Goal: Communication & Community: Answer question/provide support

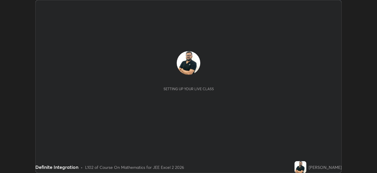
scroll to position [173, 377]
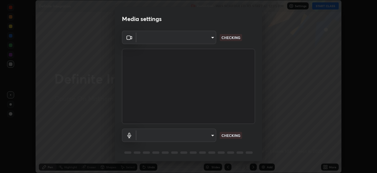
type input "39caa65dc23426385aa383ad0d0a4b68c28ae26f4a71cd21c25f84911154f6e3"
click at [211, 134] on body "Erase all Definite Integration Recording WAS SCHEDULED TO START AT 12:05 PM Set…" at bounding box center [188, 86] width 377 height 173
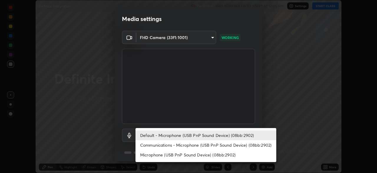
click at [220, 145] on li "Communications - Microphone (USB PnP Sound Device) (08bb:2902)" at bounding box center [206, 145] width 141 height 10
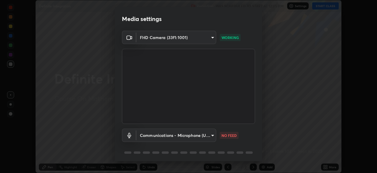
type input "communications"
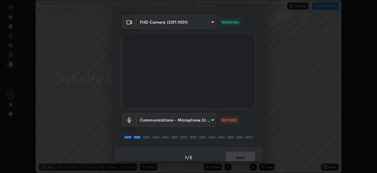
scroll to position [21, 0]
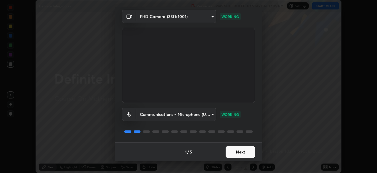
click at [236, 152] on button "Next" at bounding box center [240, 152] width 29 height 12
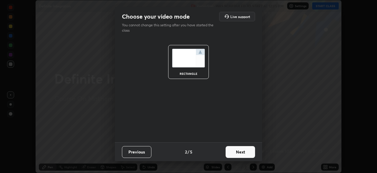
scroll to position [0, 0]
click at [242, 156] on button "Next" at bounding box center [240, 152] width 29 height 12
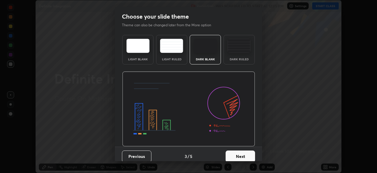
click at [244, 154] on button "Next" at bounding box center [240, 156] width 29 height 12
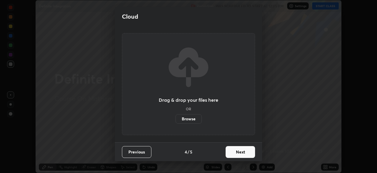
click at [244, 154] on button "Next" at bounding box center [240, 152] width 29 height 12
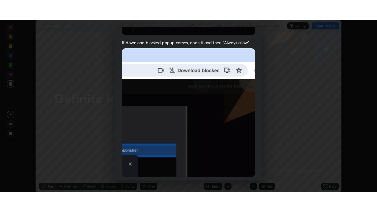
scroll to position [141, 0]
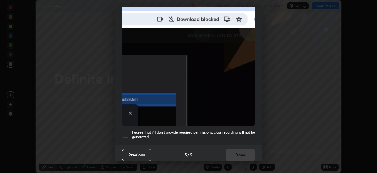
click at [126, 131] on div at bounding box center [125, 134] width 7 height 7
click at [233, 154] on button "Done" at bounding box center [240, 155] width 29 height 12
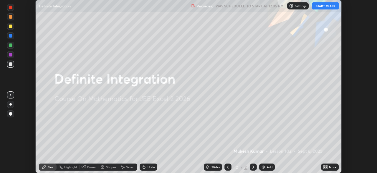
click at [324, 4] on button "START CLASS" at bounding box center [326, 5] width 27 height 7
click at [333, 165] on div "More" at bounding box center [332, 166] width 7 height 3
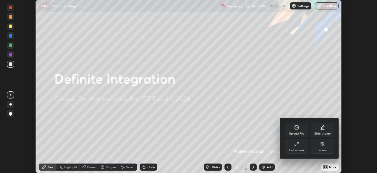
click at [288, 145] on div "Full screen" at bounding box center [297, 146] width 24 height 14
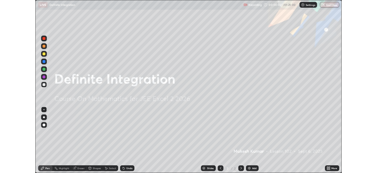
scroll to position [212, 377]
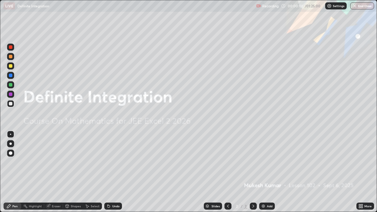
click at [265, 172] on img at bounding box center [263, 206] width 5 height 5
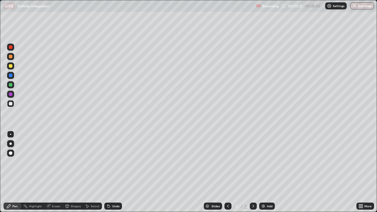
click at [11, 66] on div at bounding box center [11, 66] width 4 height 4
click at [10, 104] on div at bounding box center [11, 104] width 4 height 4
click at [111, 172] on div "Undo" at bounding box center [113, 206] width 18 height 7
click at [112, 172] on div "Undo" at bounding box center [115, 206] width 7 height 3
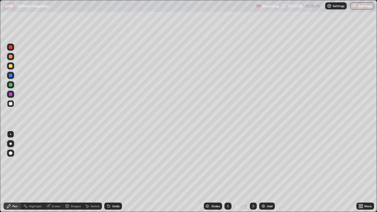
click at [58, 172] on div "Eraser" at bounding box center [56, 206] width 9 height 3
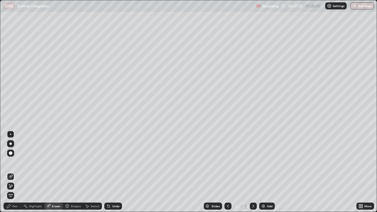
click at [16, 172] on div "Pen" at bounding box center [14, 206] width 5 height 3
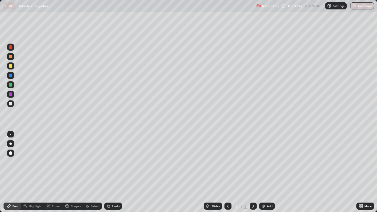
click at [10, 84] on div at bounding box center [11, 85] width 4 height 4
click at [10, 104] on div at bounding box center [11, 104] width 4 height 4
click at [267, 172] on div "Add" at bounding box center [267, 206] width 16 height 7
click at [229, 172] on div at bounding box center [228, 207] width 7 height 12
click at [254, 172] on icon at bounding box center [253, 206] width 5 height 5
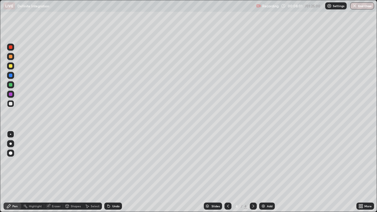
click at [228, 172] on icon at bounding box center [228, 206] width 5 height 5
click at [253, 172] on icon at bounding box center [253, 206] width 5 height 5
click at [228, 172] on icon at bounding box center [228, 206] width 5 height 5
click at [253, 172] on icon at bounding box center [253, 206] width 5 height 5
click at [228, 172] on icon at bounding box center [228, 206] width 5 height 5
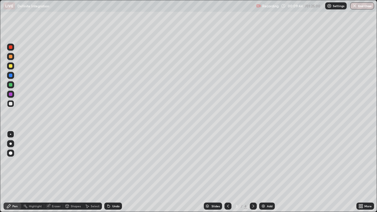
click at [253, 172] on icon at bounding box center [253, 206] width 5 height 5
click at [56, 172] on div "Eraser" at bounding box center [56, 206] width 9 height 3
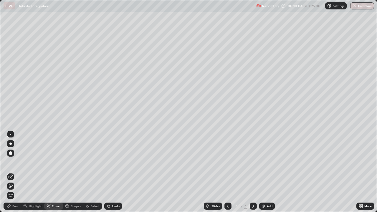
click at [14, 172] on div "Pen" at bounding box center [14, 206] width 5 height 3
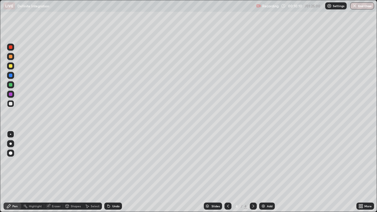
click at [228, 172] on icon at bounding box center [228, 206] width 5 height 5
click at [251, 172] on div at bounding box center [253, 207] width 7 height 12
click at [268, 172] on div "Add" at bounding box center [270, 206] width 6 height 3
click at [11, 66] on div at bounding box center [11, 66] width 4 height 4
click at [112, 172] on div "Undo" at bounding box center [115, 206] width 7 height 3
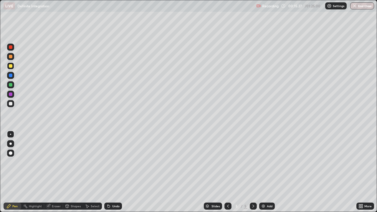
click at [113, 172] on div "Undo" at bounding box center [115, 206] width 7 height 3
click at [114, 172] on div "Undo" at bounding box center [115, 206] width 7 height 3
click at [11, 104] on div at bounding box center [11, 104] width 4 height 4
click at [55, 172] on div "Eraser" at bounding box center [56, 206] width 9 height 3
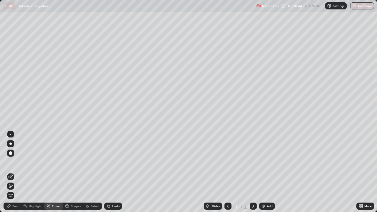
click at [15, 172] on div "Pen" at bounding box center [13, 206] width 18 height 7
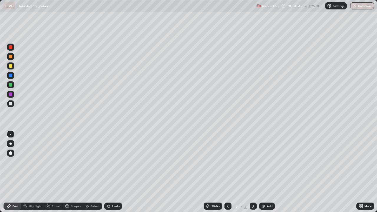
click at [11, 104] on div at bounding box center [11, 104] width 4 height 4
click at [267, 172] on div "Add" at bounding box center [270, 206] width 6 height 3
click at [12, 67] on div at bounding box center [11, 66] width 4 height 4
click at [116, 172] on div "Undo" at bounding box center [115, 206] width 7 height 3
click at [13, 105] on div at bounding box center [10, 103] width 7 height 7
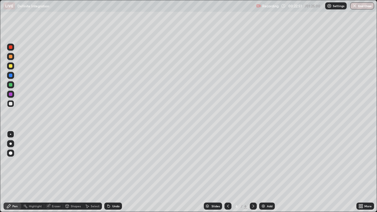
click at [12, 104] on div at bounding box center [11, 104] width 4 height 4
click at [11, 66] on div at bounding box center [11, 66] width 4 height 4
click at [11, 103] on div at bounding box center [11, 104] width 4 height 4
click at [9, 86] on div at bounding box center [11, 85] width 4 height 4
click at [367, 172] on div "More" at bounding box center [368, 206] width 7 height 3
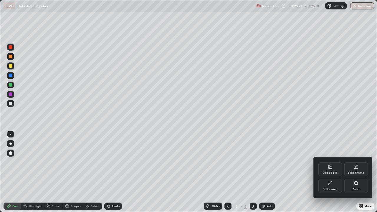
click at [350, 135] on div at bounding box center [188, 106] width 377 height 212
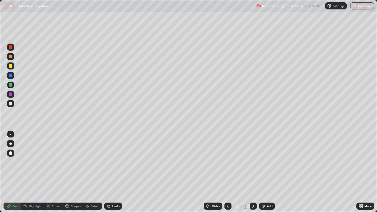
click at [369, 172] on div "More" at bounding box center [368, 206] width 7 height 3
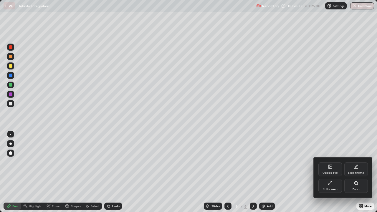
click at [332, 172] on div "Full screen" at bounding box center [330, 189] width 15 height 3
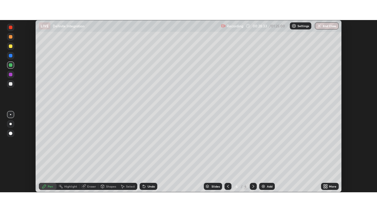
scroll to position [29315, 29110]
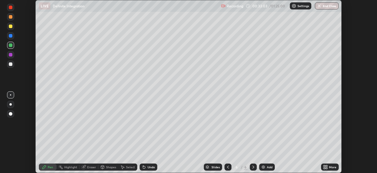
click at [335, 168] on div "More" at bounding box center [332, 166] width 7 height 3
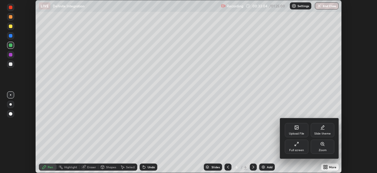
click at [298, 148] on div "Full screen" at bounding box center [297, 149] width 15 height 3
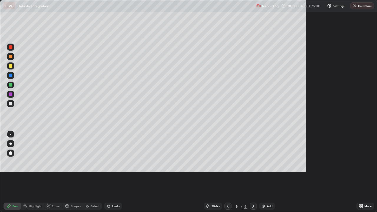
scroll to position [212, 377]
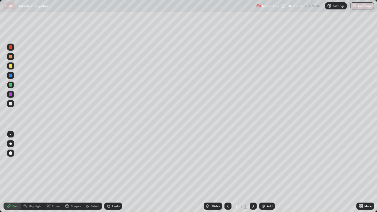
click at [267, 172] on div "Add" at bounding box center [270, 206] width 6 height 3
click at [11, 47] on div at bounding box center [11, 47] width 4 height 4
click at [11, 104] on div at bounding box center [11, 104] width 4 height 4
click at [111, 172] on div "Undo" at bounding box center [113, 206] width 18 height 7
click at [114, 172] on div "Undo" at bounding box center [115, 206] width 7 height 3
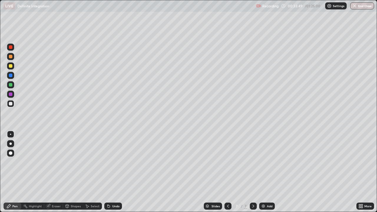
click at [112, 172] on div "Undo" at bounding box center [115, 206] width 7 height 3
click at [113, 172] on div "Undo" at bounding box center [113, 206] width 18 height 7
click at [269, 172] on div "Add" at bounding box center [270, 206] width 6 height 3
click at [115, 172] on div "Undo" at bounding box center [115, 206] width 7 height 3
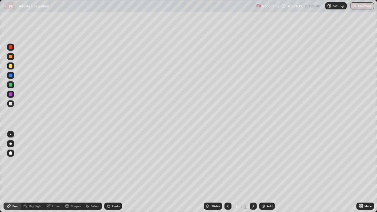
click at [115, 172] on div "Undo" at bounding box center [115, 206] width 7 height 3
click at [114, 172] on div "Undo" at bounding box center [115, 206] width 7 height 3
click at [228, 172] on icon at bounding box center [228, 206] width 5 height 5
click at [253, 172] on icon at bounding box center [253, 206] width 5 height 5
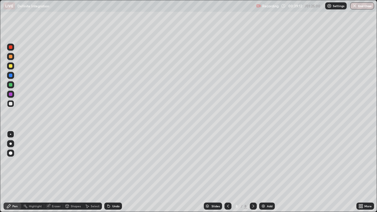
click at [55, 172] on div "Eraser" at bounding box center [56, 206] width 9 height 3
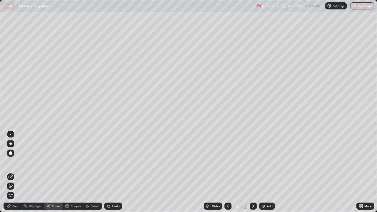
click at [15, 172] on div "Pen" at bounding box center [14, 206] width 5 height 3
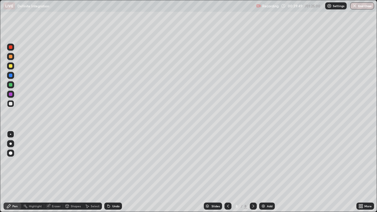
click at [114, 172] on div "Undo" at bounding box center [115, 206] width 7 height 3
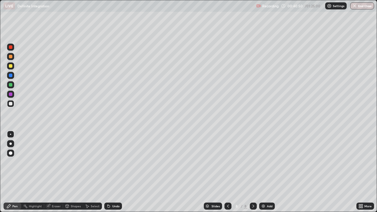
click at [113, 172] on div "Undo" at bounding box center [115, 206] width 7 height 3
click at [10, 105] on div at bounding box center [11, 104] width 4 height 4
click at [11, 84] on div at bounding box center [11, 85] width 4 height 4
click at [10, 104] on div at bounding box center [11, 104] width 4 height 4
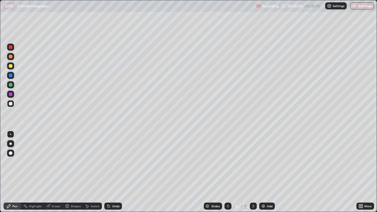
click at [253, 172] on icon at bounding box center [253, 206] width 5 height 5
click at [268, 172] on div "Add" at bounding box center [267, 206] width 16 height 7
click at [115, 172] on div "Undo" at bounding box center [115, 206] width 7 height 3
click at [114, 172] on div "Undo" at bounding box center [115, 206] width 7 height 3
click at [116, 172] on div "Undo" at bounding box center [115, 206] width 7 height 3
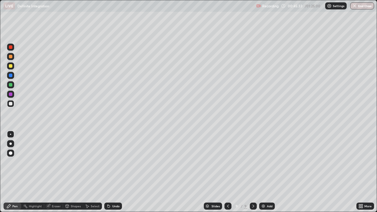
click at [114, 172] on div "Undo" at bounding box center [113, 206] width 18 height 7
click at [11, 82] on div at bounding box center [10, 84] width 7 height 7
click at [12, 103] on div at bounding box center [11, 104] width 4 height 4
click at [114, 172] on div "Undo" at bounding box center [115, 206] width 7 height 3
click at [56, 172] on div "Eraser" at bounding box center [56, 206] width 9 height 3
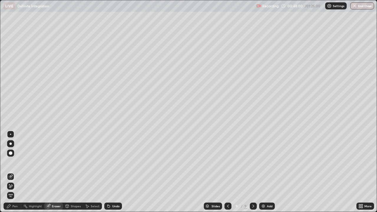
click at [16, 172] on div "Pen" at bounding box center [14, 206] width 5 height 3
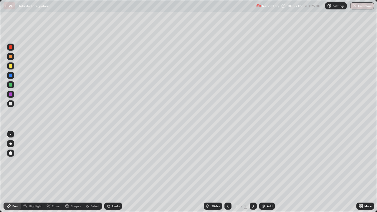
click at [267, 172] on div "Add" at bounding box center [270, 206] width 6 height 3
click at [227, 172] on icon at bounding box center [228, 206] width 5 height 5
click at [253, 172] on icon at bounding box center [254, 206] width 2 height 3
click at [111, 172] on div "Undo" at bounding box center [113, 206] width 18 height 7
click at [112, 172] on div "Undo" at bounding box center [115, 206] width 7 height 3
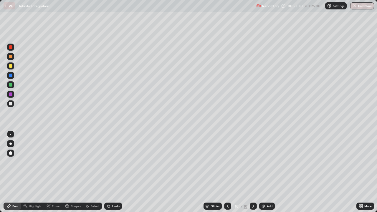
click at [114, 172] on div "Undo" at bounding box center [115, 206] width 7 height 3
click at [54, 172] on div "Eraser" at bounding box center [56, 206] width 9 height 3
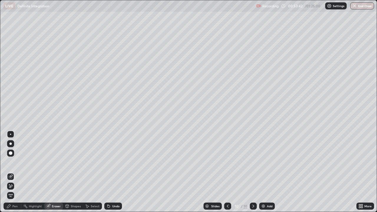
click at [14, 172] on div "Pen" at bounding box center [14, 206] width 5 height 3
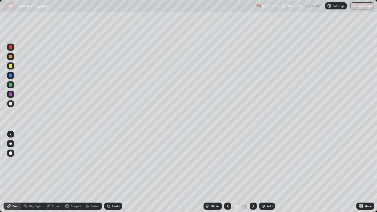
click at [54, 172] on div "Eraser" at bounding box center [53, 206] width 19 height 7
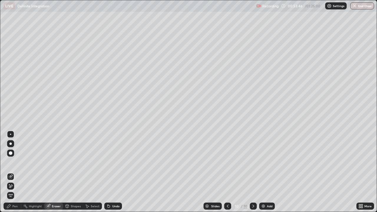
click at [18, 172] on div "Pen" at bounding box center [13, 206] width 18 height 7
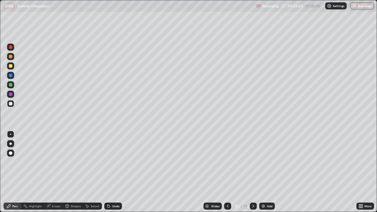
click at [11, 104] on div at bounding box center [11, 104] width 4 height 4
click at [11, 84] on div at bounding box center [11, 85] width 4 height 4
click at [12, 105] on div at bounding box center [11, 104] width 4 height 4
click at [57, 172] on div "Eraser" at bounding box center [56, 206] width 9 height 3
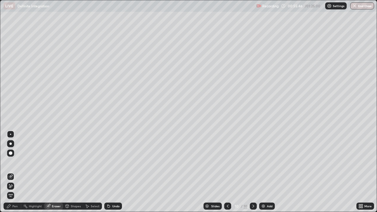
click at [16, 172] on div "Pen" at bounding box center [14, 206] width 5 height 3
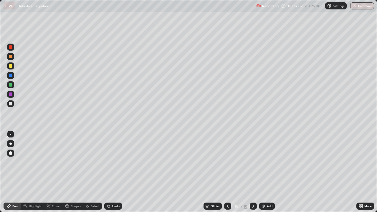
click at [114, 172] on div "Undo" at bounding box center [115, 206] width 7 height 3
click at [56, 172] on div "Eraser" at bounding box center [56, 206] width 9 height 3
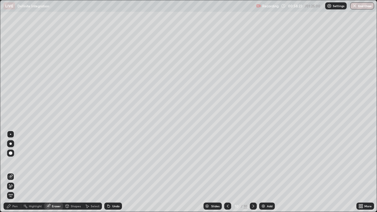
click at [13, 172] on div "Pen" at bounding box center [13, 206] width 18 height 7
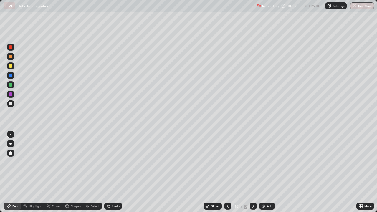
click at [227, 172] on icon at bounding box center [228, 206] width 2 height 3
click at [254, 172] on icon at bounding box center [253, 206] width 5 height 5
click at [11, 104] on div at bounding box center [11, 104] width 4 height 4
click at [11, 85] on div at bounding box center [11, 85] width 4 height 4
click at [253, 172] on icon at bounding box center [253, 206] width 5 height 5
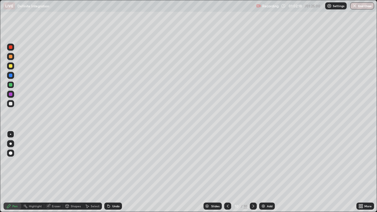
click at [11, 104] on div at bounding box center [11, 104] width 4 height 4
click at [253, 172] on icon at bounding box center [253, 206] width 5 height 5
click at [269, 172] on div "Add" at bounding box center [267, 206] width 16 height 7
click at [11, 104] on div at bounding box center [11, 104] width 4 height 4
click at [115, 172] on div "Undo" at bounding box center [115, 206] width 7 height 3
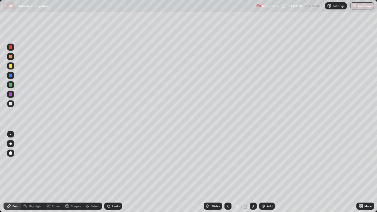
click at [115, 172] on div "Undo" at bounding box center [113, 206] width 18 height 7
click at [117, 172] on div "Undo" at bounding box center [113, 206] width 18 height 7
click at [115, 172] on div "Undo" at bounding box center [115, 206] width 7 height 3
click at [116, 172] on div "Undo" at bounding box center [115, 206] width 7 height 3
click at [11, 87] on div at bounding box center [10, 84] width 7 height 7
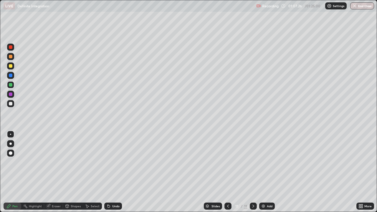
click at [13, 103] on div at bounding box center [10, 103] width 7 height 7
click at [268, 172] on div "Add" at bounding box center [270, 206] width 6 height 3
click at [10, 86] on div at bounding box center [11, 85] width 4 height 4
click at [250, 172] on div at bounding box center [253, 206] width 7 height 7
click at [267, 172] on div "Add" at bounding box center [270, 206] width 6 height 3
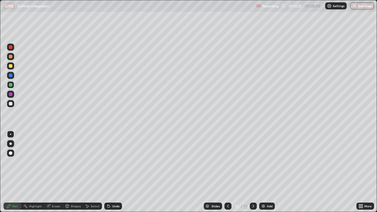
click at [12, 104] on div at bounding box center [11, 104] width 4 height 4
click at [114, 172] on div "Undo" at bounding box center [115, 206] width 7 height 3
click at [228, 172] on icon at bounding box center [228, 206] width 5 height 5
click at [254, 172] on icon at bounding box center [253, 206] width 5 height 5
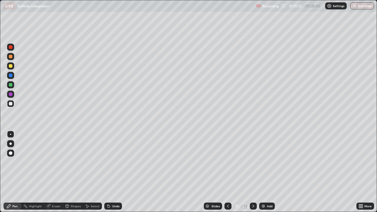
click at [255, 172] on div at bounding box center [253, 206] width 7 height 7
click at [228, 172] on icon at bounding box center [228, 206] width 2 height 3
click at [253, 172] on icon at bounding box center [253, 206] width 5 height 5
click at [252, 172] on icon at bounding box center [253, 206] width 5 height 5
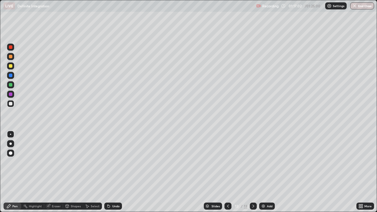
click at [227, 172] on icon at bounding box center [228, 206] width 5 height 5
click at [114, 172] on div "Undo" at bounding box center [115, 206] width 7 height 3
click at [113, 172] on div "Undo" at bounding box center [115, 206] width 7 height 3
click at [115, 172] on div "Undo" at bounding box center [115, 206] width 7 height 3
click at [253, 172] on icon at bounding box center [253, 206] width 5 height 5
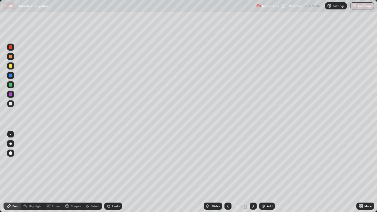
click at [268, 172] on div "Add" at bounding box center [267, 206] width 16 height 7
click at [11, 47] on div at bounding box center [11, 47] width 4 height 4
click at [57, 172] on div "Eraser" at bounding box center [56, 206] width 9 height 3
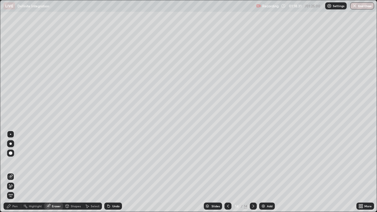
click at [15, 172] on div "Pen" at bounding box center [14, 206] width 5 height 3
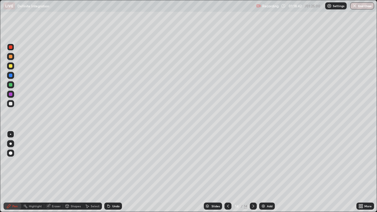
click at [11, 104] on div at bounding box center [11, 104] width 4 height 4
click at [112, 172] on div "Undo" at bounding box center [115, 206] width 7 height 3
click at [115, 172] on div "Undo" at bounding box center [115, 206] width 7 height 3
click at [10, 85] on div at bounding box center [11, 85] width 4 height 4
click at [367, 7] on button "End Class" at bounding box center [362, 5] width 23 height 7
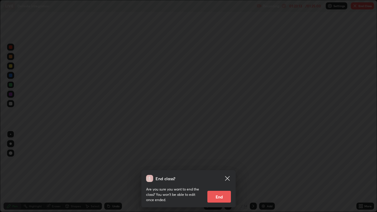
click at [222, 172] on button "End" at bounding box center [220, 197] width 24 height 12
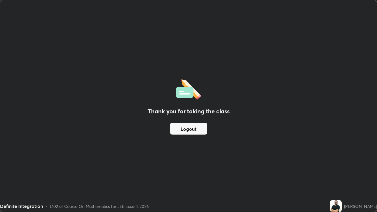
click at [197, 132] on button "Logout" at bounding box center [188, 129] width 37 height 12
